Goal: Task Accomplishment & Management: Manage account settings

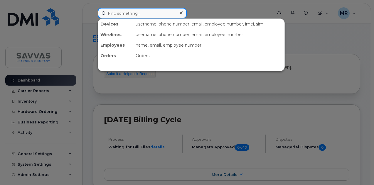
click at [132, 11] on input at bounding box center [142, 13] width 89 height 11
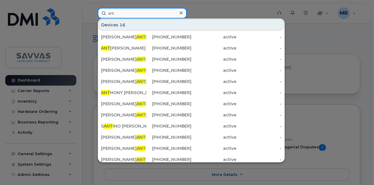
click at [132, 11] on input "ant" at bounding box center [142, 13] width 89 height 11
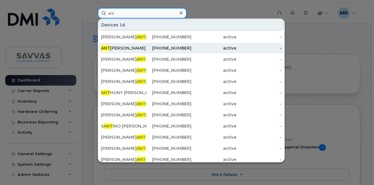
type input "ant"
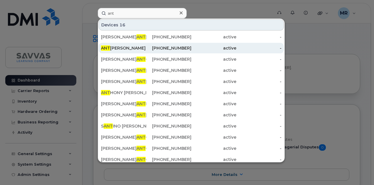
click at [136, 48] on div "ANT WAN JOSEPH" at bounding box center [123, 48] width 45 height 6
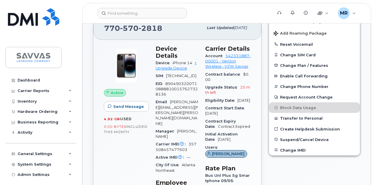
scroll to position [122, 0]
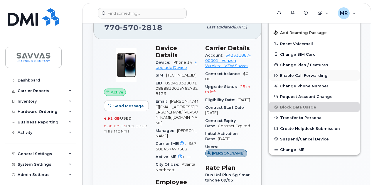
click at [296, 77] on span "Enable Call Forwarding" at bounding box center [304, 75] width 48 height 4
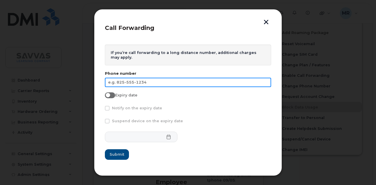
click at [169, 80] on input "text" at bounding box center [188, 82] width 166 height 9
paste input "470-774-4756"
type input "470-774-4756"
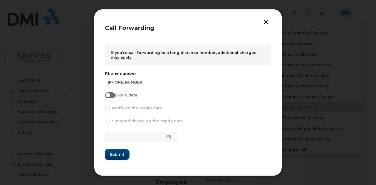
click at [122, 154] on span "Submit" at bounding box center [117, 155] width 15 height 6
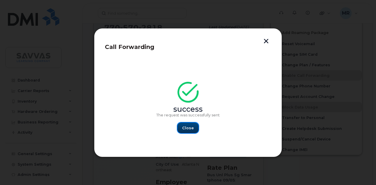
click at [191, 125] on button "Close" at bounding box center [187, 128] width 21 height 11
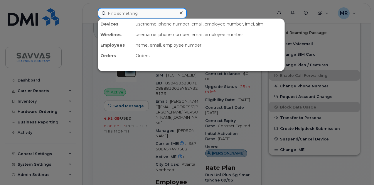
click at [130, 15] on input at bounding box center [142, 13] width 89 height 11
paste input "212 203 553"
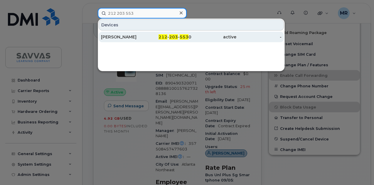
type input "212 203 553"
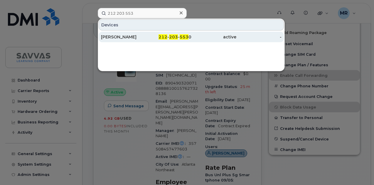
click at [138, 33] on div "[PERSON_NAME]" at bounding box center [123, 37] width 45 height 11
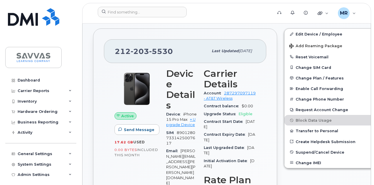
scroll to position [110, 0]
drag, startPoint x: 172, startPoint y: 50, endPoint x: 116, endPoint y: 56, distance: 56.7
click at [116, 56] on div "[PHONE_NUMBER]" at bounding box center [161, 51] width 93 height 12
copy span "[PHONE_NUMBER]"
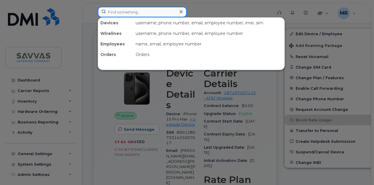
click at [119, 11] on input at bounding box center [142, 12] width 89 height 11
paste input "[PERSON_NAME]"
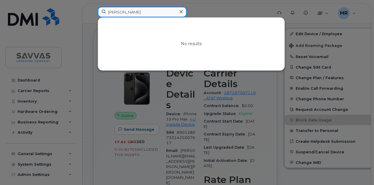
paste input "[PERSON_NAME]"
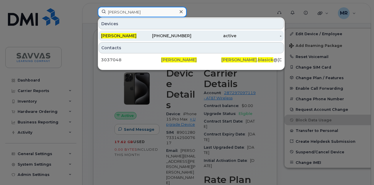
type input "[PERSON_NAME]"
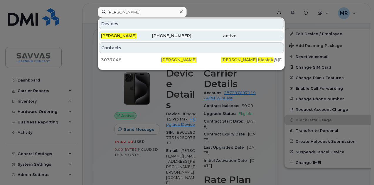
click at [150, 31] on div "[PHONE_NUMBER]" at bounding box center [168, 36] width 45 height 11
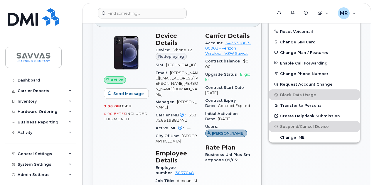
scroll to position [148, 0]
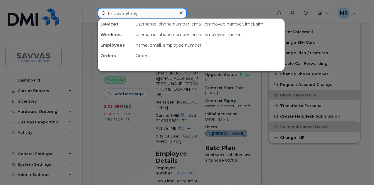
click at [130, 15] on input at bounding box center [142, 13] width 89 height 11
paste input "Zachary Nilsen"
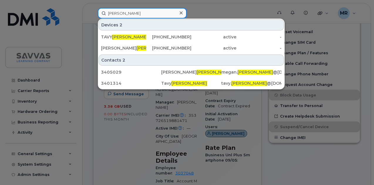
type input "wells"
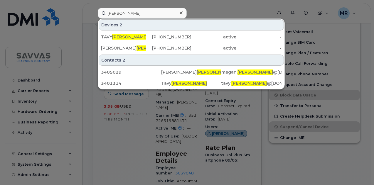
click at [86, 11] on div at bounding box center [187, 92] width 374 height 185
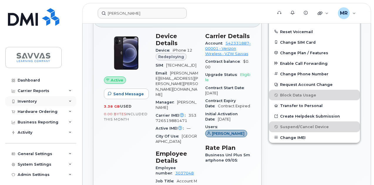
click at [31, 104] on div "Inventory" at bounding box center [40, 101] width 71 height 11
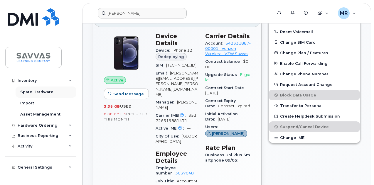
scroll to position [43, 0]
click at [45, 127] on div "Hardware Ordering" at bounding box center [40, 125] width 71 height 11
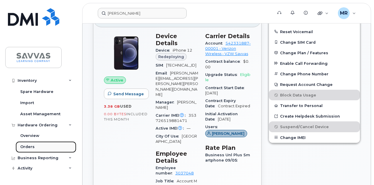
click at [30, 144] on link "Orders" at bounding box center [46, 147] width 61 height 11
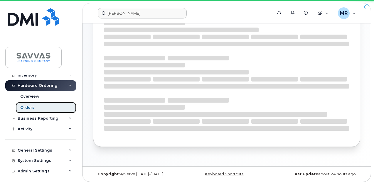
scroll to position [26, 0]
